Goal: Find specific page/section

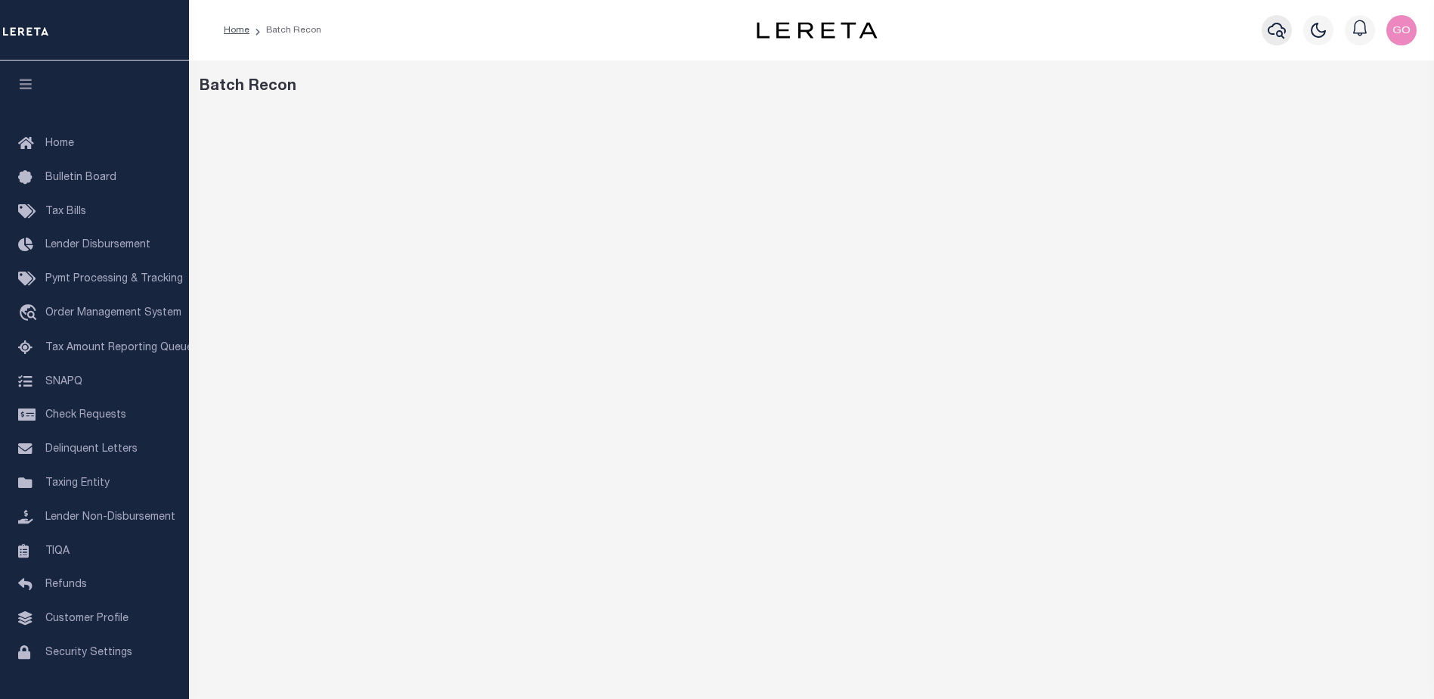
click at [1274, 29] on icon "button" at bounding box center [1277, 30] width 18 height 18
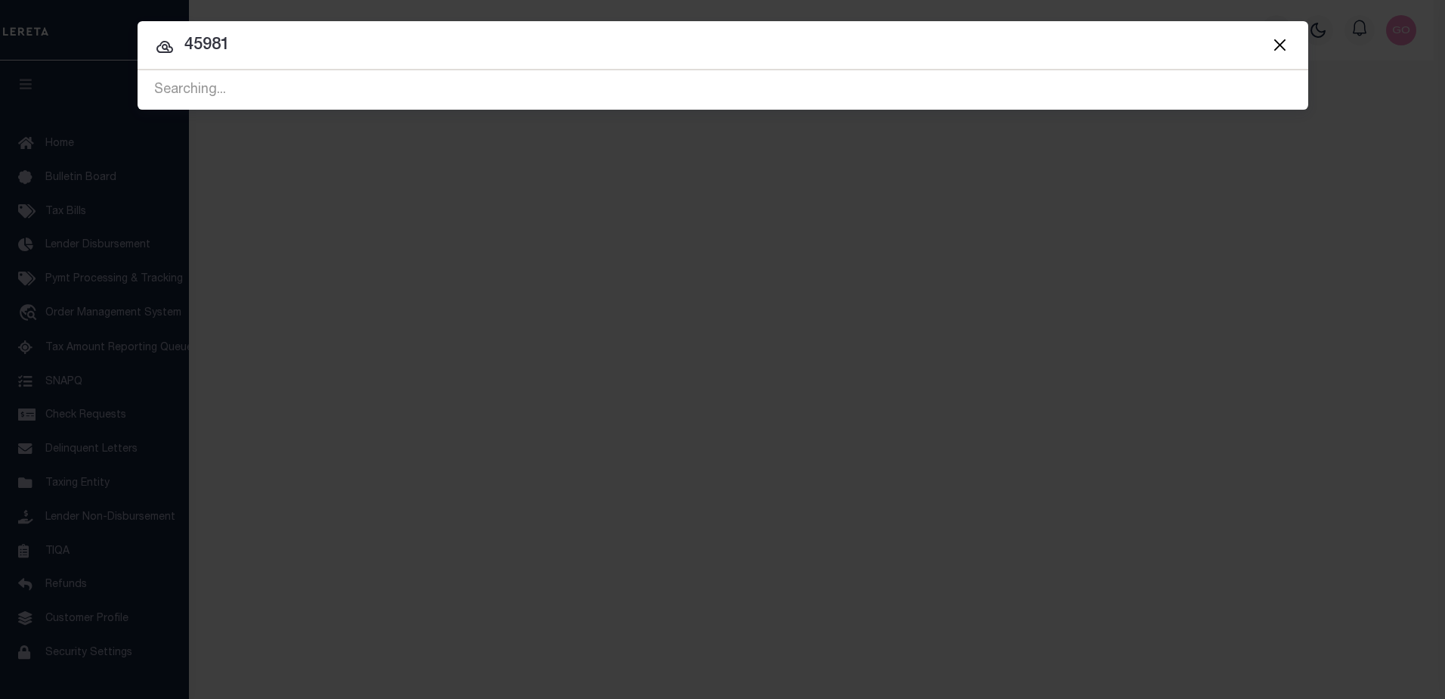
type input "45981"
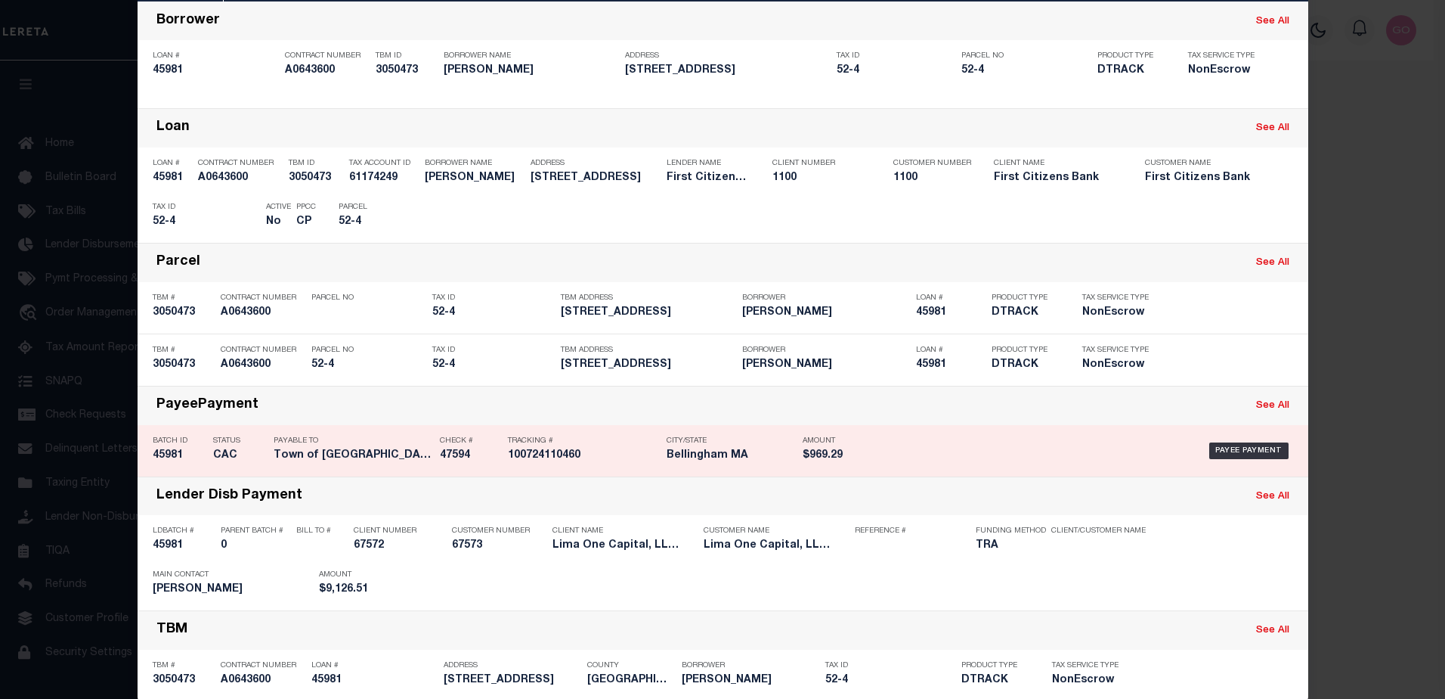
scroll to position [127, 0]
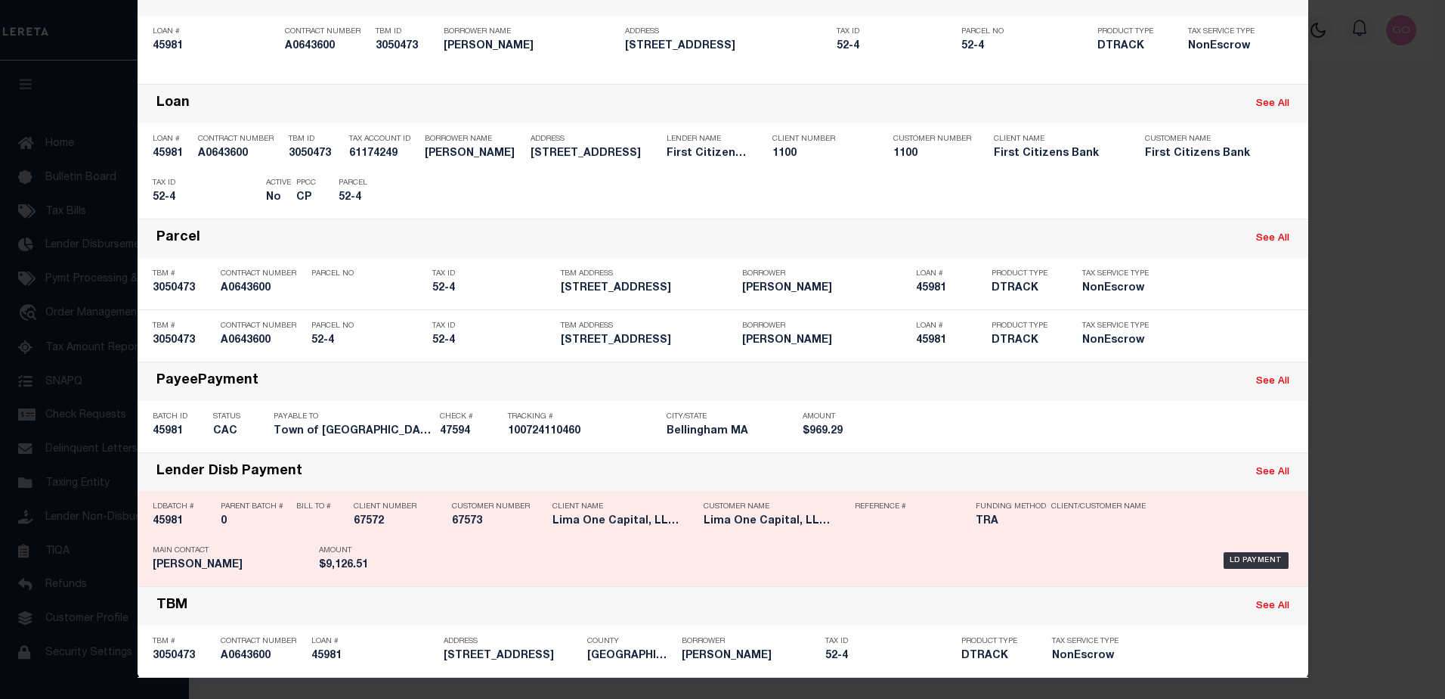
click at [166, 521] on h5 "45981" at bounding box center [183, 521] width 60 height 13
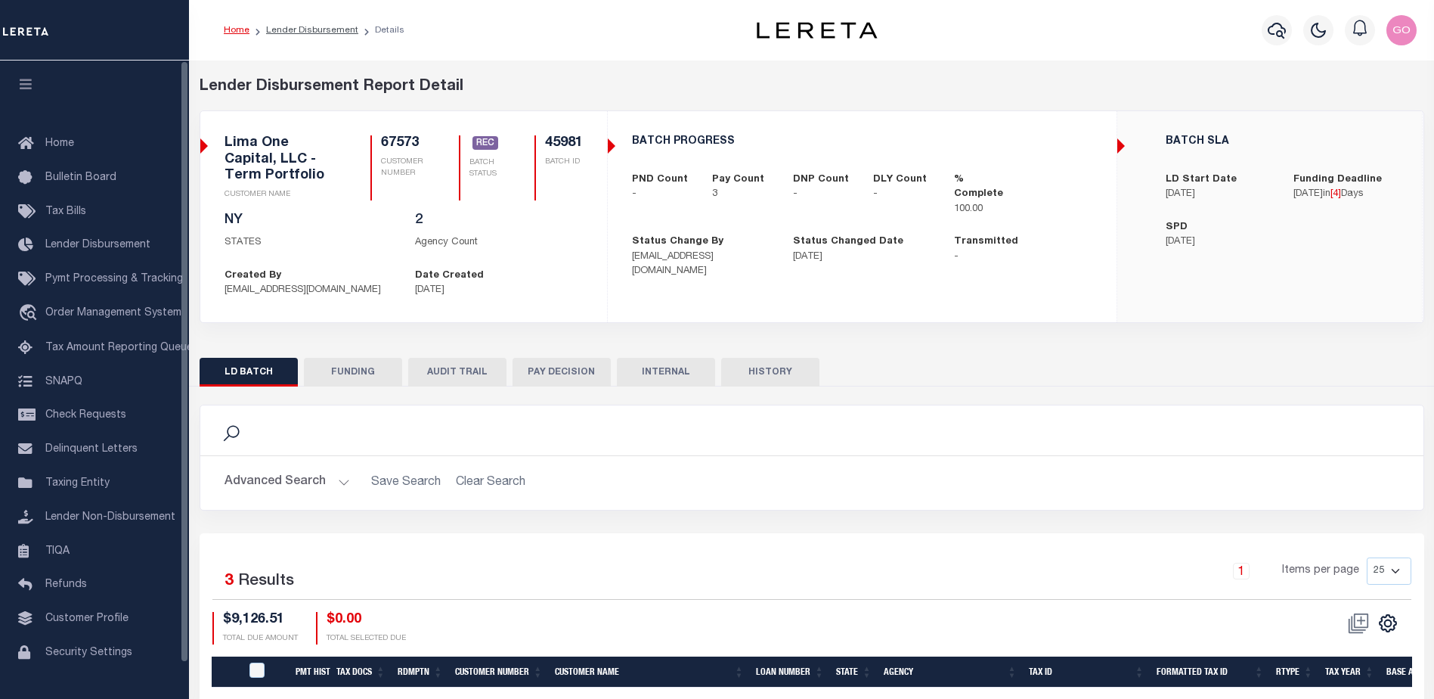
click at [681, 373] on button "INTERNAL" at bounding box center [666, 372] width 98 height 29
